Goal: Information Seeking & Learning: Learn about a topic

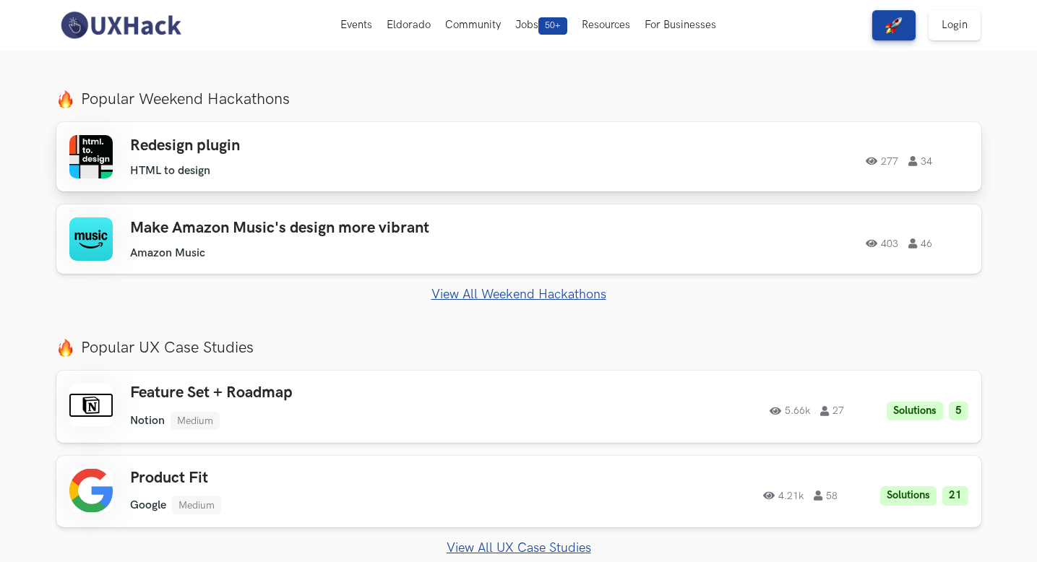
scroll to position [463, 0]
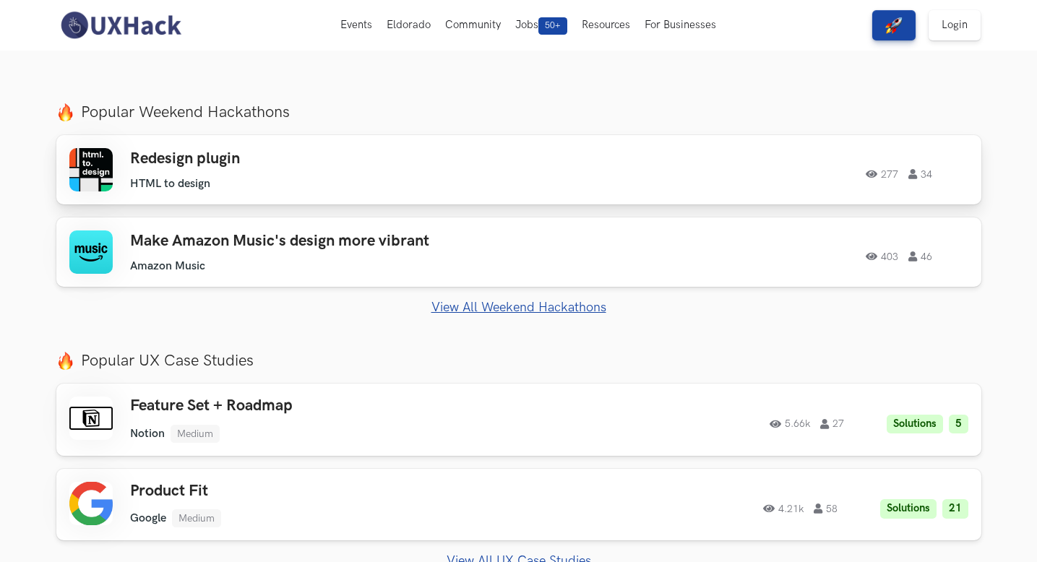
click at [241, 173] on div "Redesign plugin HTML to design HTML to design 277 34" at bounding box center [335, 170] width 410 height 41
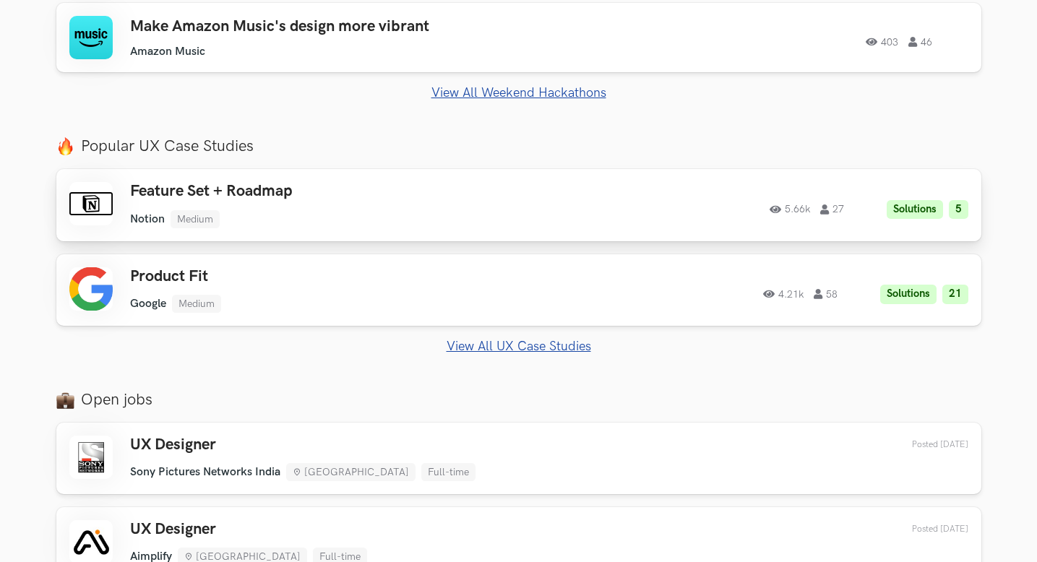
scroll to position [682, 0]
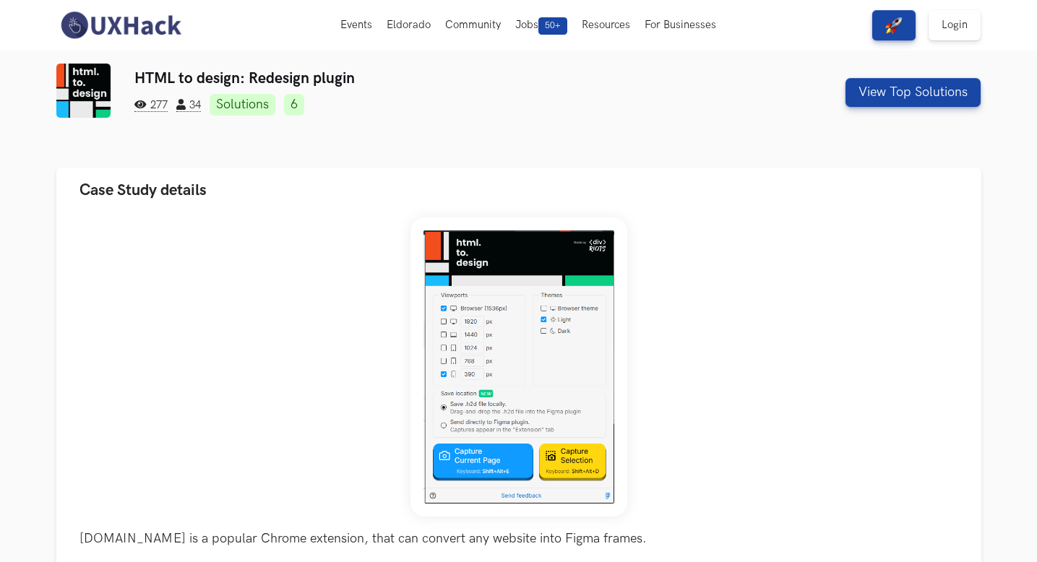
scroll to position [3, 0]
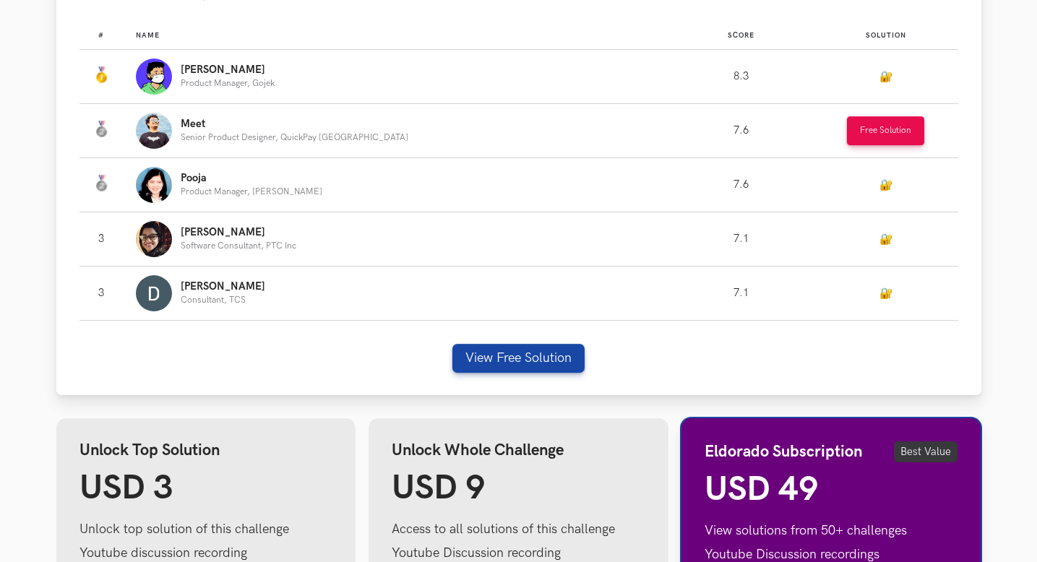
scroll to position [916, 0]
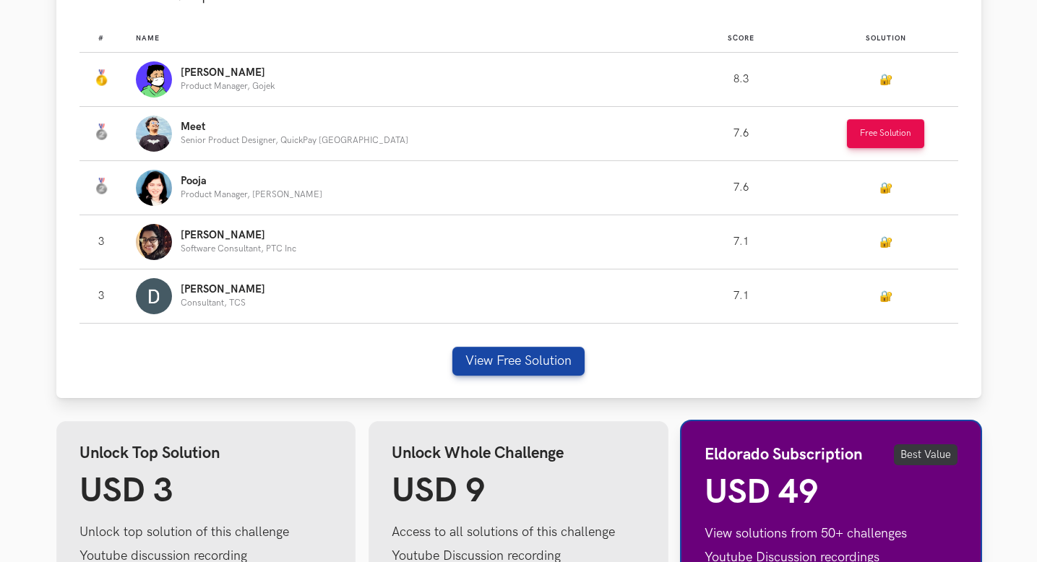
click at [298, 140] on p "Senior Product Designer, QuickPay [GEOGRAPHIC_DATA]" at bounding box center [295, 140] width 228 height 9
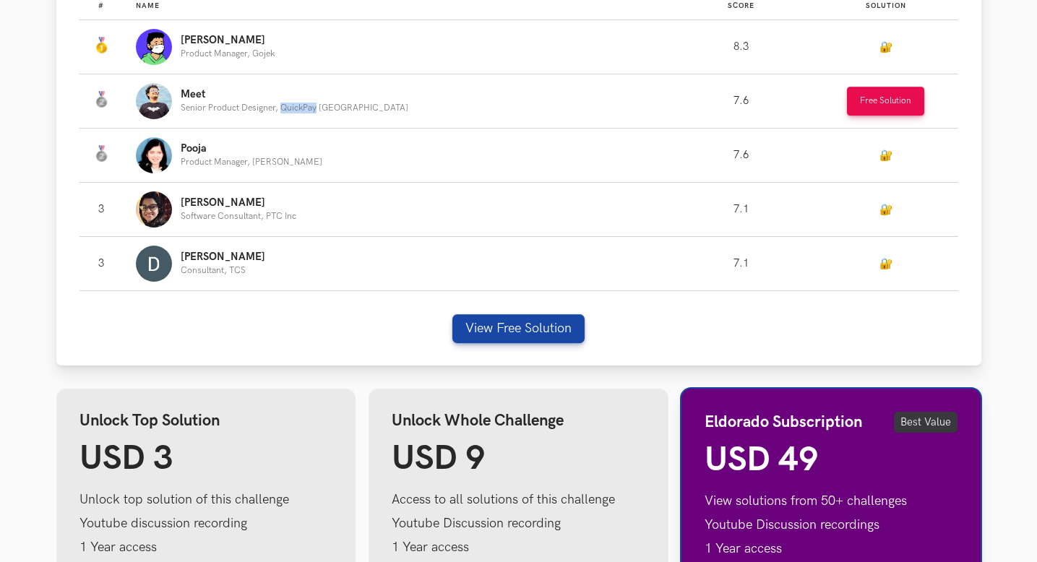
scroll to position [954, 0]
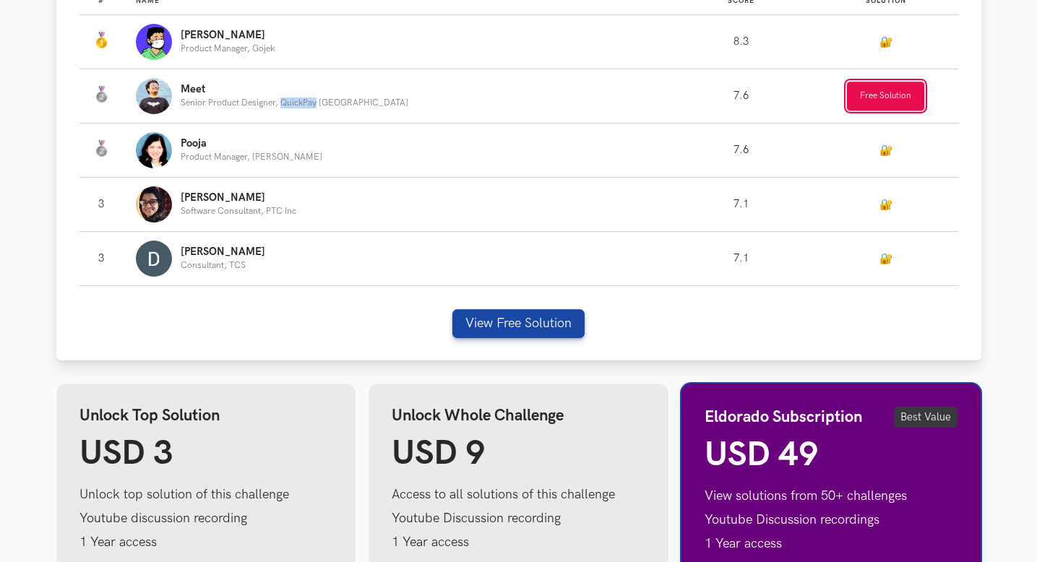
click at [855, 100] on button "Free Solution" at bounding box center [885, 96] width 77 height 29
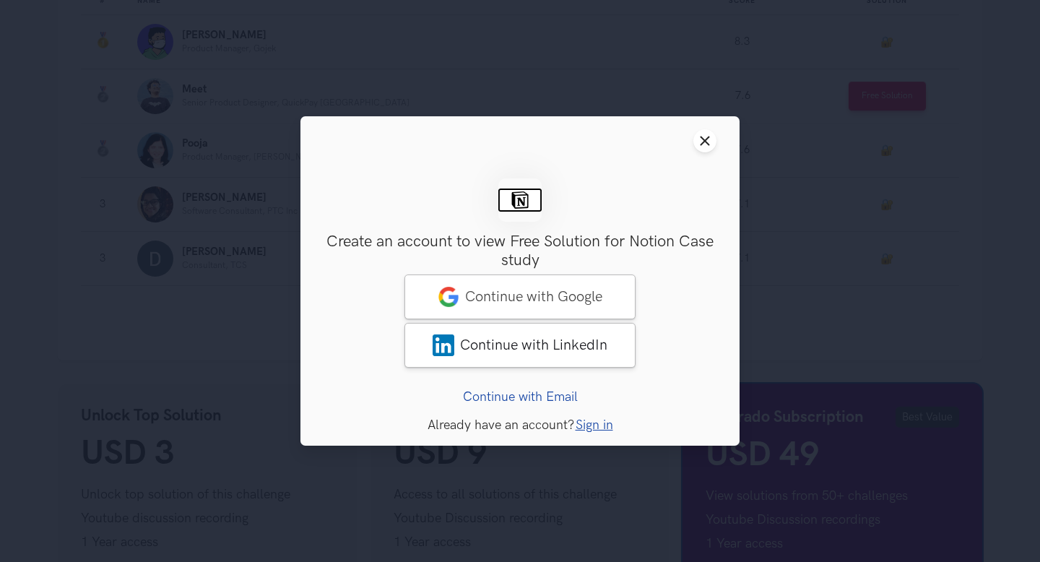
click at [808, 124] on div "Close modal window Sign Up Create an account to view Free Solution for Notion C…" at bounding box center [520, 281] width 1040 height 562
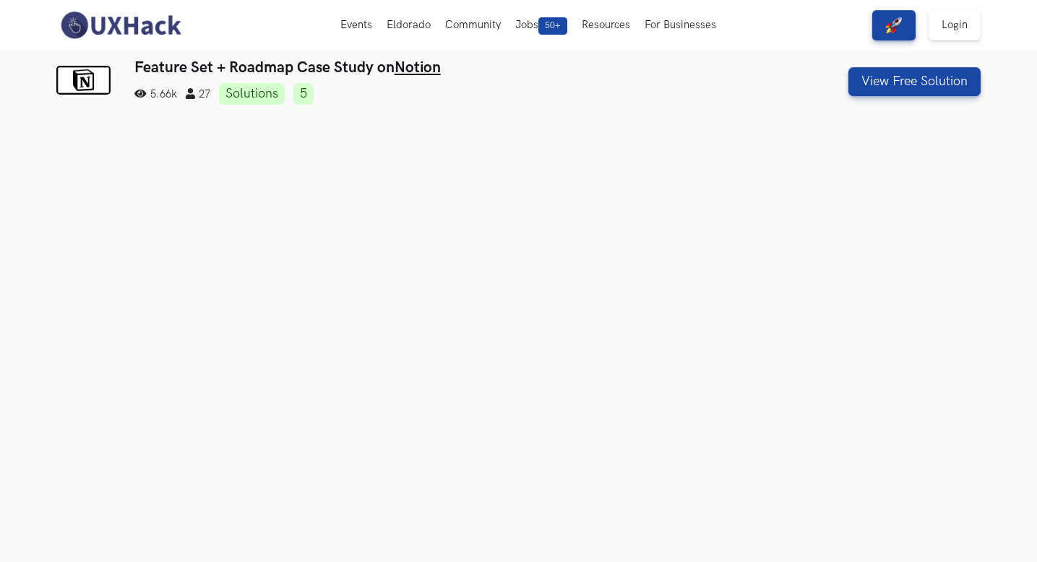
scroll to position [0, 0]
